Goal: Check status: Check status

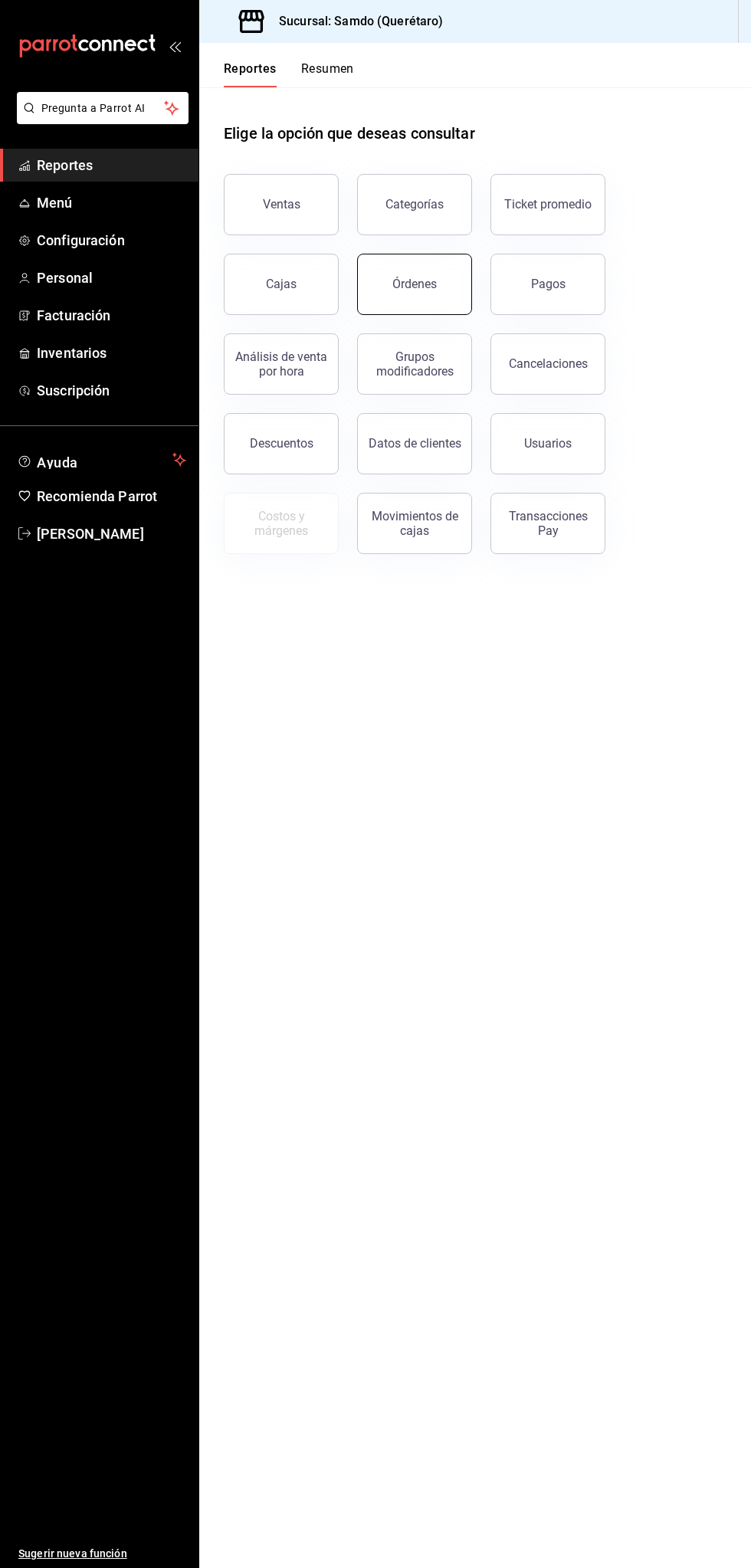
click at [455, 279] on button "Órdenes" at bounding box center [415, 284] width 115 height 62
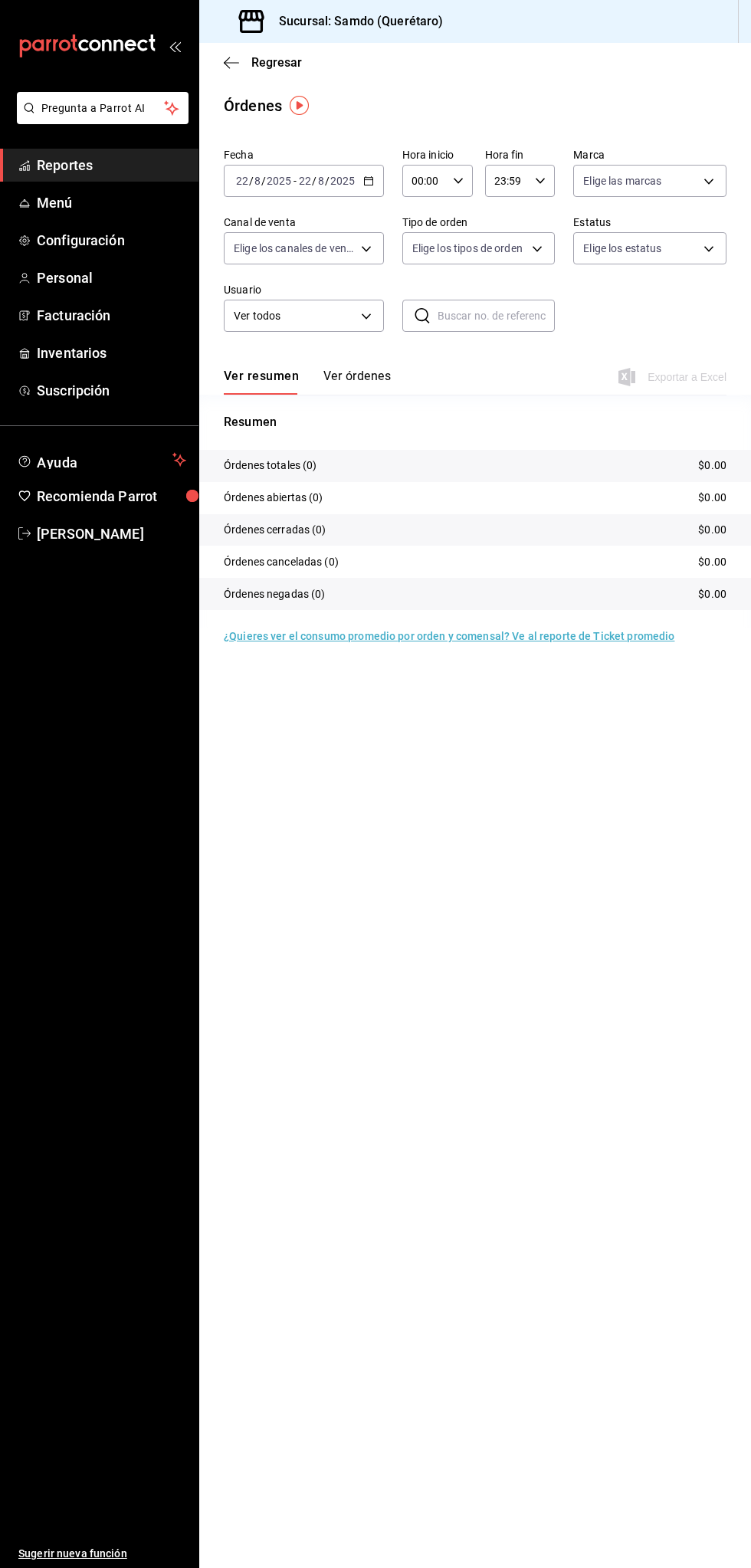
click at [305, 180] on input "22" at bounding box center [305, 180] width 13 height 13
click at [320, 223] on span "Hoy" at bounding box center [296, 226] width 119 height 16
click at [133, 171] on span "Reportes" at bounding box center [111, 165] width 149 height 20
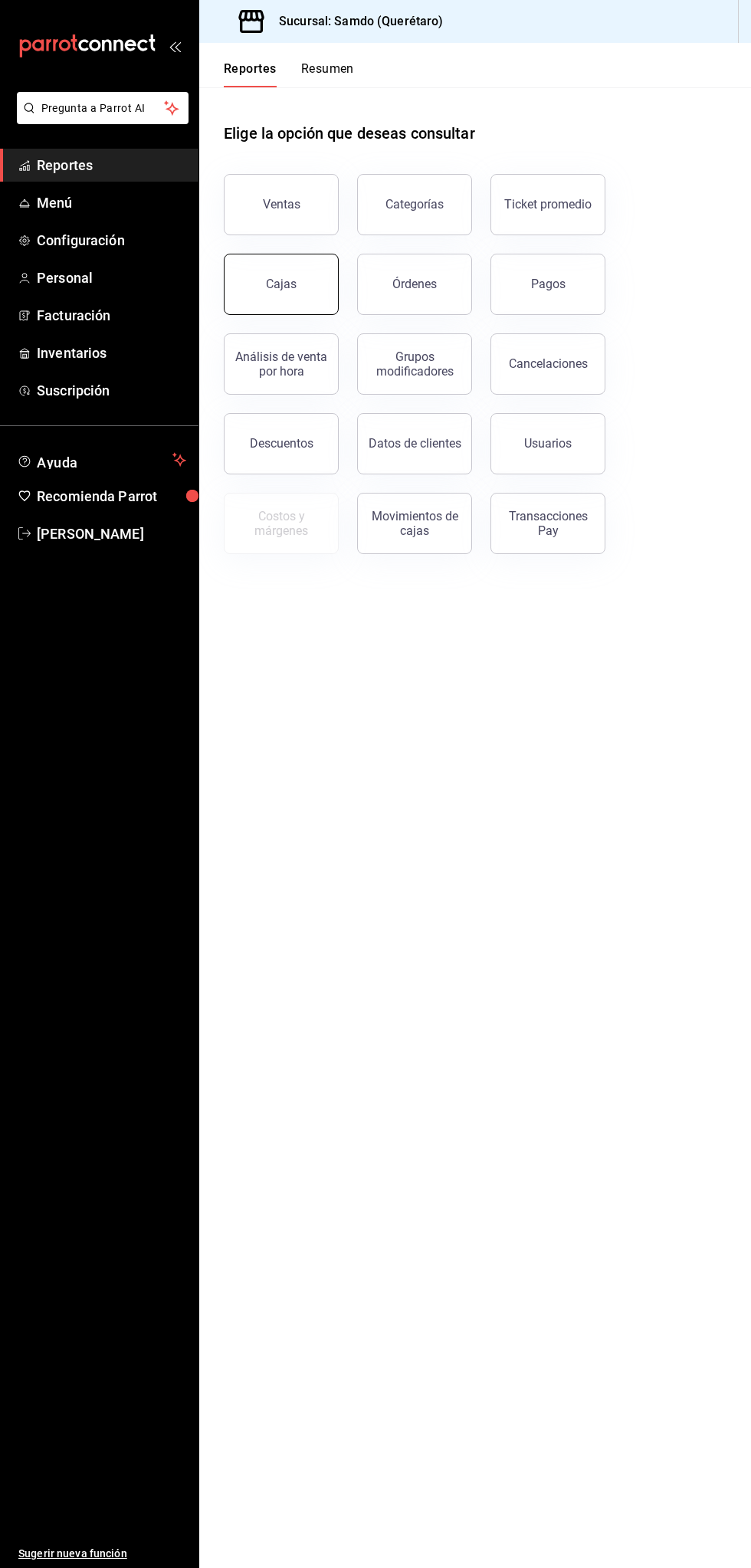
click at [267, 290] on button "Cajas" at bounding box center [281, 284] width 115 height 62
